Goal: Task Accomplishment & Management: Use online tool/utility

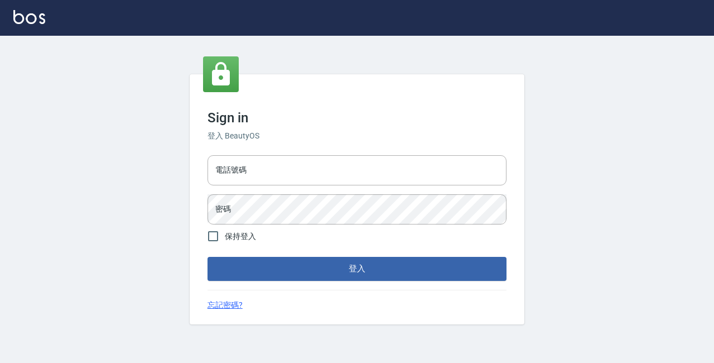
click at [276, 150] on div "Sign in 登入 BeautyOS 電話號碼 電話號碼 密碼 密碼 保持登入 登入 忘記密碼?" at bounding box center [357, 198] width 335 height 249
click at [277, 160] on input "電話號碼" at bounding box center [357, 170] width 299 height 30
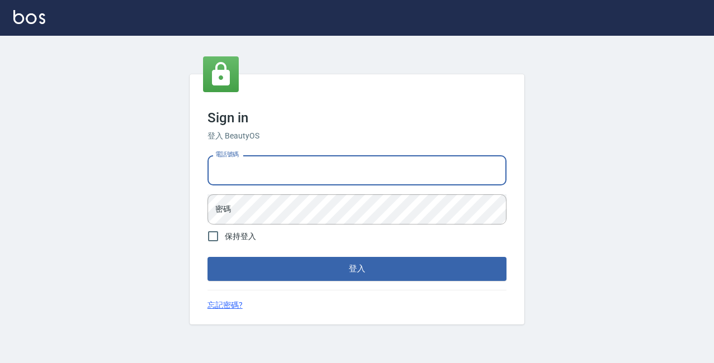
type input "89729295"
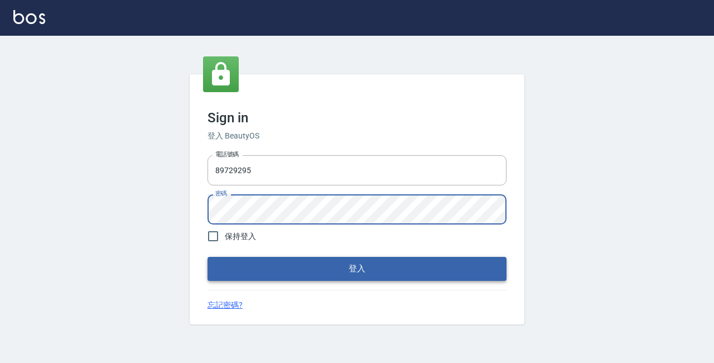
click at [387, 268] on button "登入" at bounding box center [357, 268] width 299 height 23
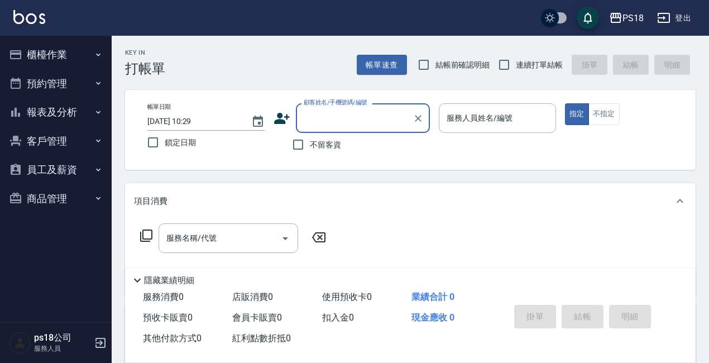
click at [71, 60] on button "櫃檯作業" at bounding box center [55, 54] width 103 height 29
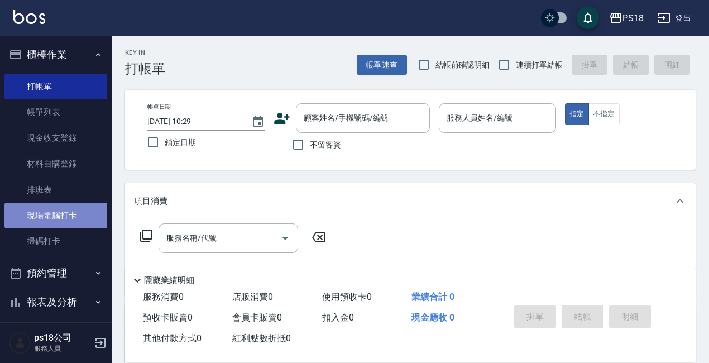
click at [57, 210] on link "現場電腦打卡" at bounding box center [55, 216] width 103 height 26
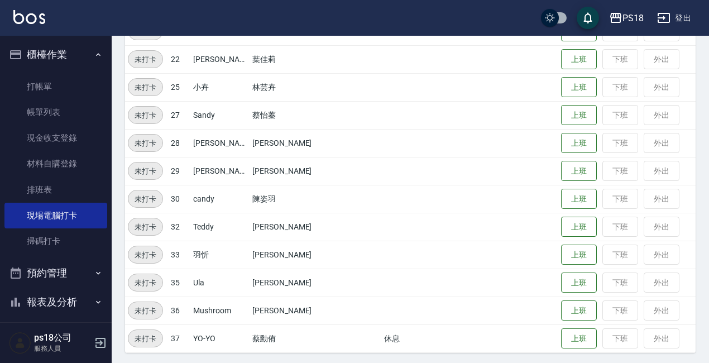
scroll to position [278, 0]
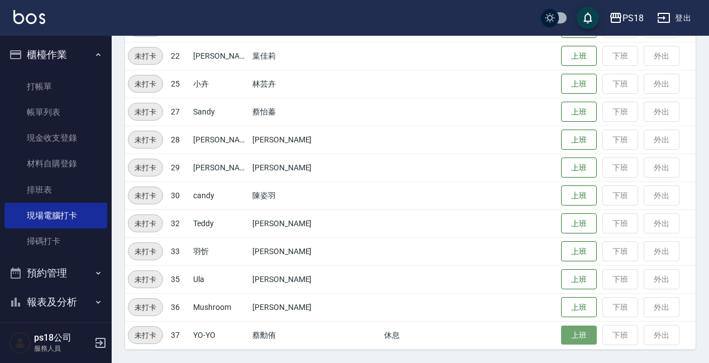
click at [561, 330] on button "上班" at bounding box center [579, 335] width 36 height 20
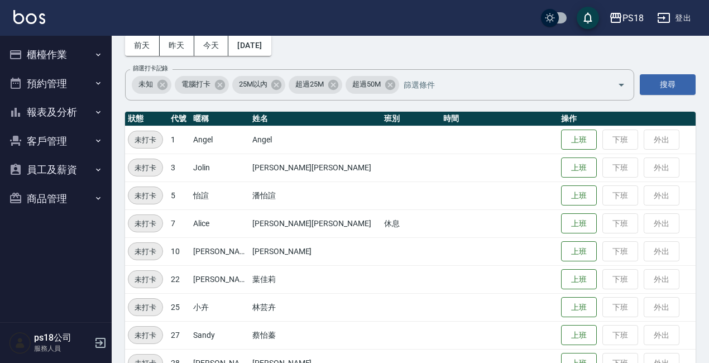
scroll to position [278, 0]
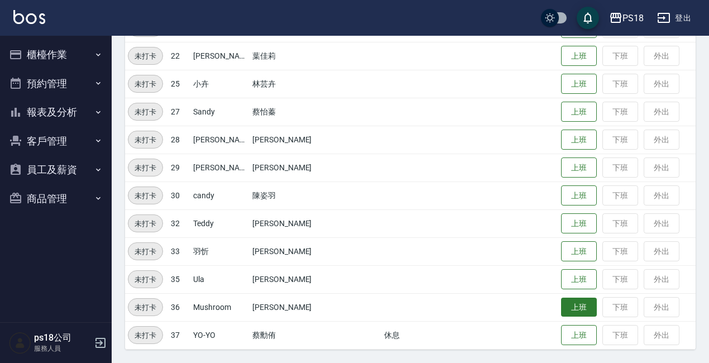
click at [561, 312] on button "上班" at bounding box center [579, 307] width 36 height 20
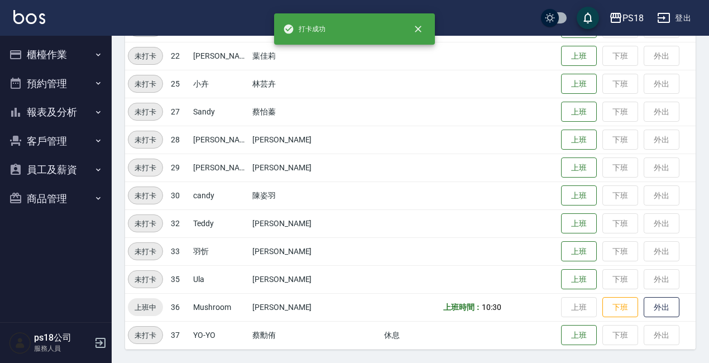
scroll to position [0, 0]
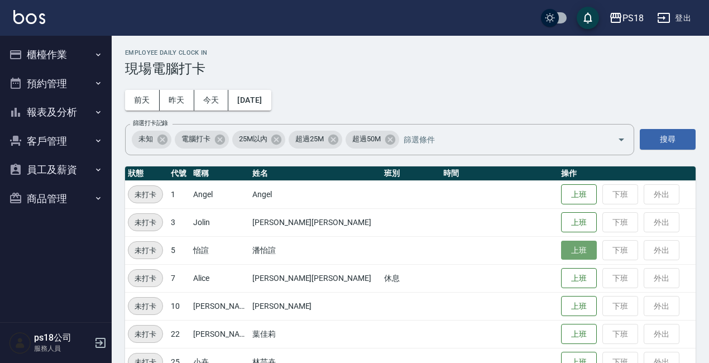
click at [561, 248] on button "上班" at bounding box center [579, 250] width 36 height 20
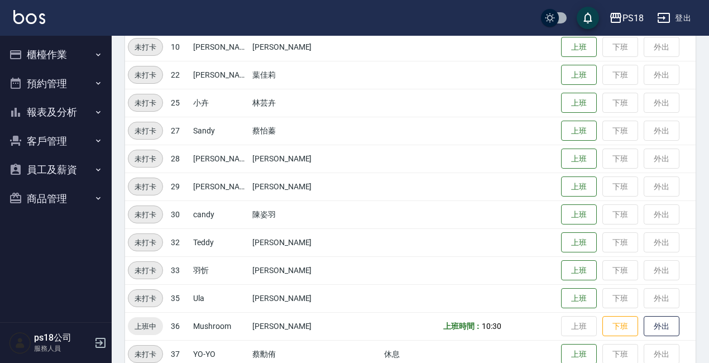
scroll to position [278, 0]
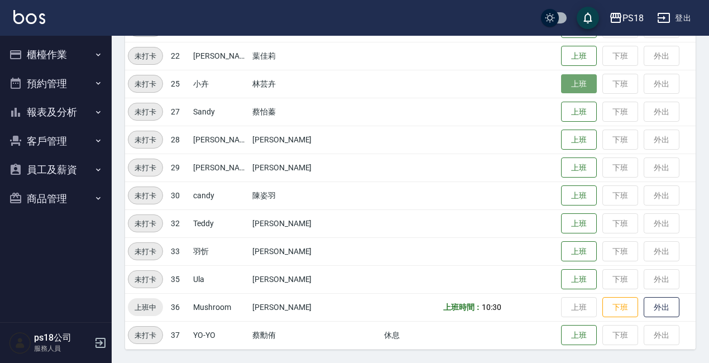
click at [561, 81] on button "上班" at bounding box center [579, 84] width 36 height 20
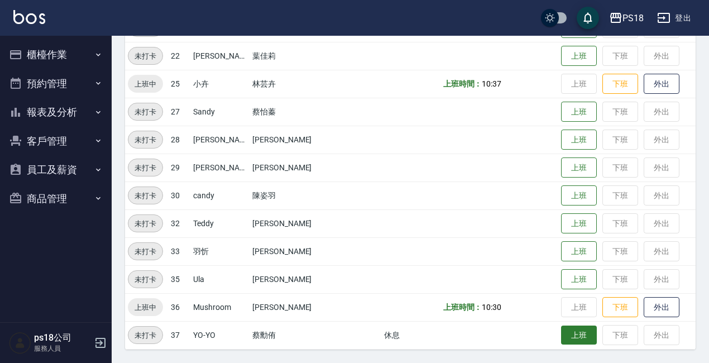
click at [561, 334] on button "上班" at bounding box center [579, 335] width 36 height 20
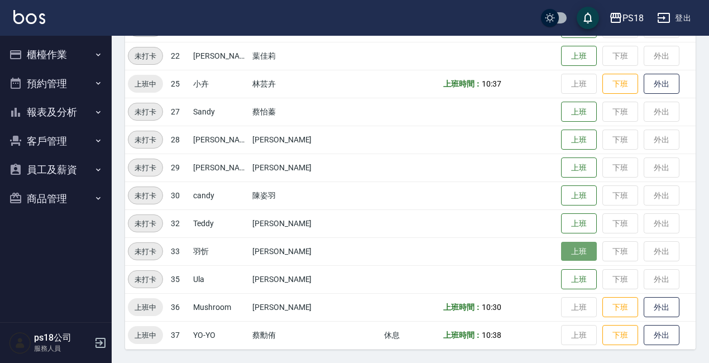
click at [561, 251] on button "上班" at bounding box center [579, 252] width 36 height 20
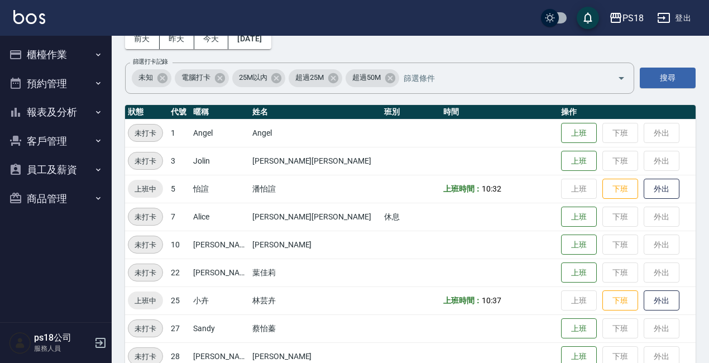
scroll to position [55, 0]
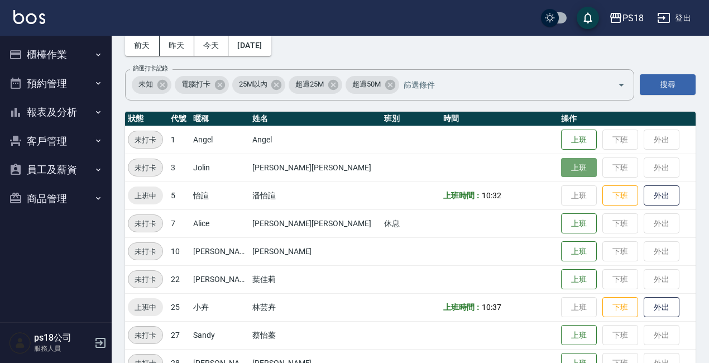
click at [561, 170] on button "上班" at bounding box center [579, 168] width 36 height 20
